Goal: Task Accomplishment & Management: Use online tool/utility

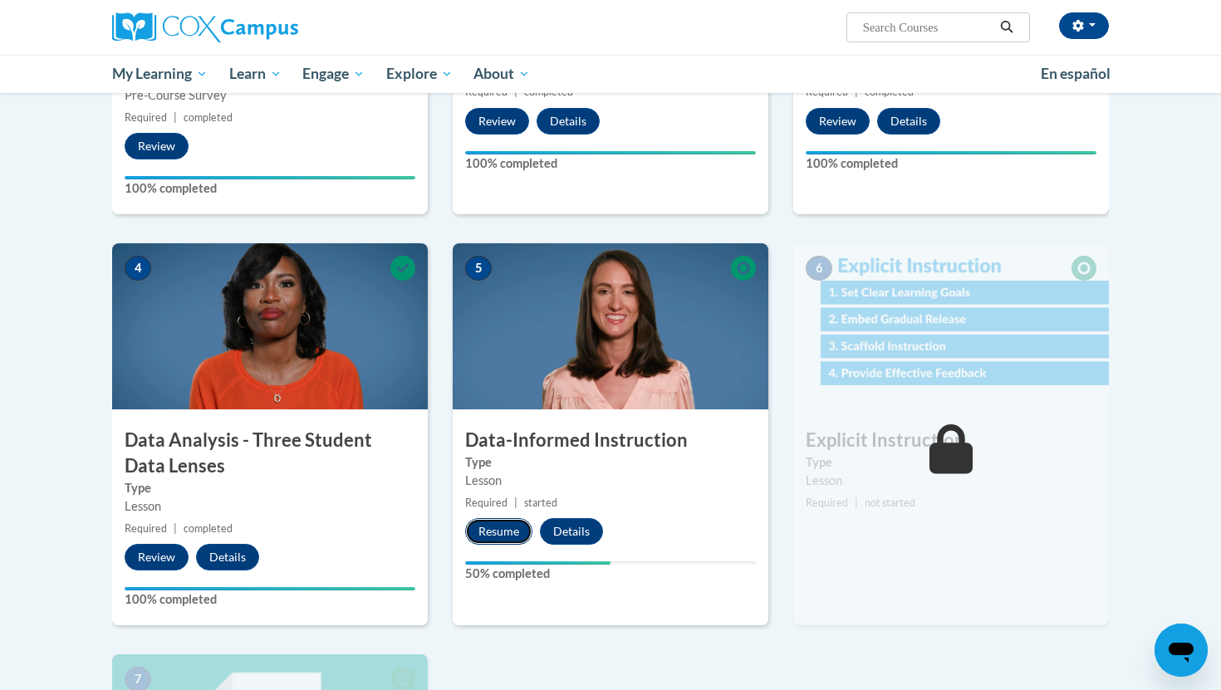
click at [515, 533] on button "Resume" at bounding box center [498, 531] width 67 height 27
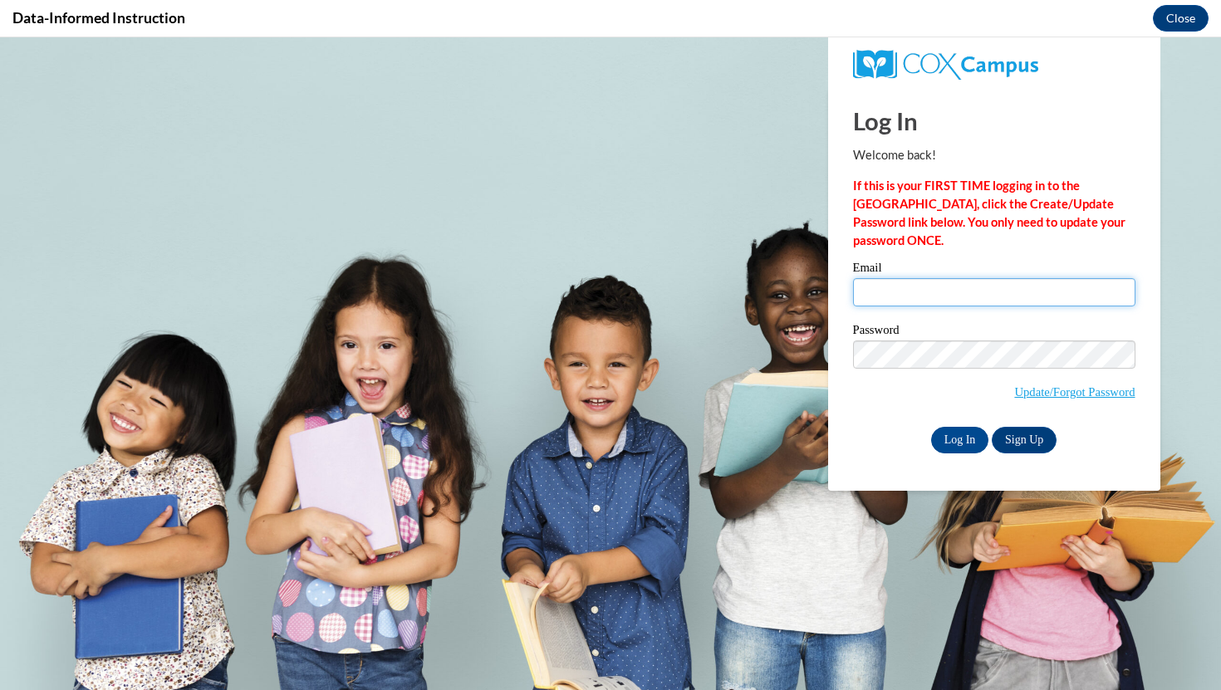
click at [909, 291] on input "Email" at bounding box center [994, 292] width 282 height 28
type input "[EMAIL_ADDRESS][DOMAIN_NAME]"
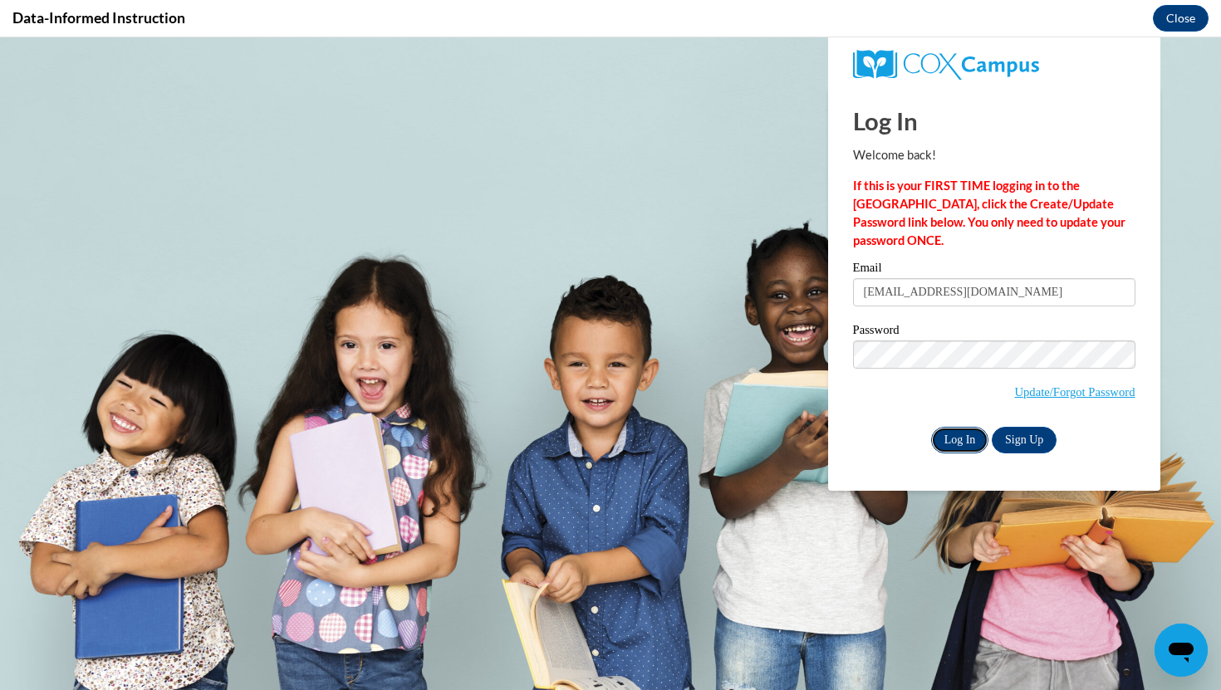
click at [968, 446] on input "Log In" at bounding box center [960, 440] width 58 height 27
